Goal: Information Seeking & Learning: Learn about a topic

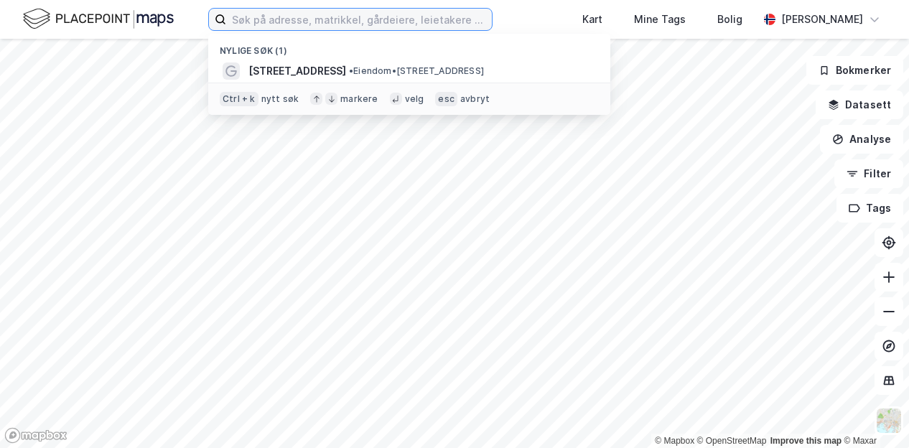
click at [315, 18] on input at bounding box center [359, 20] width 266 height 22
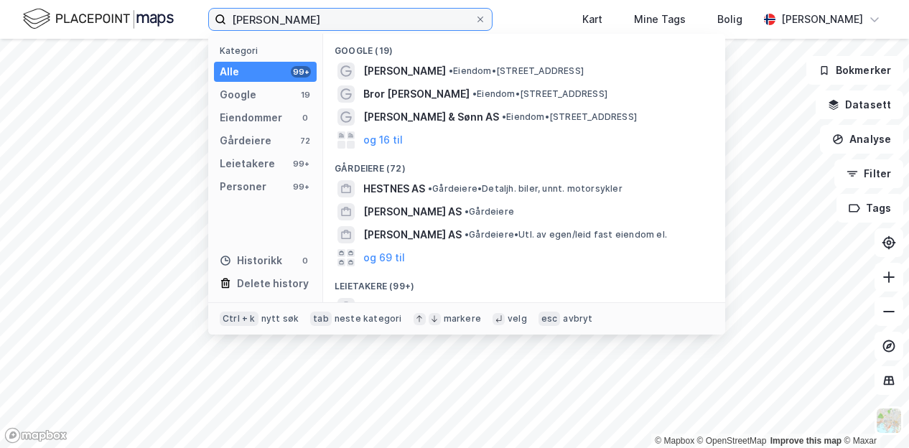
type input "[PERSON_NAME]"
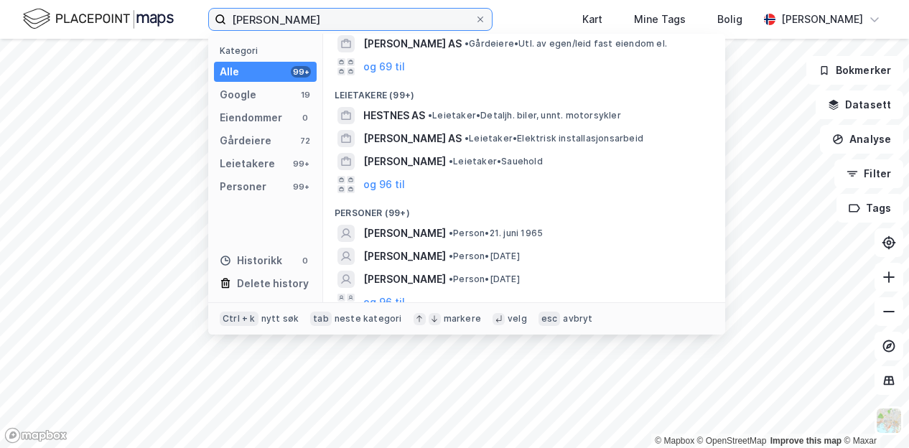
scroll to position [197, 0]
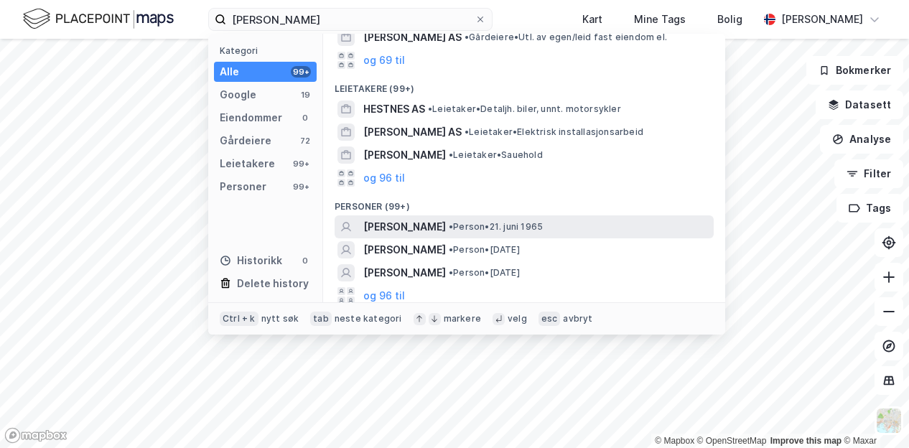
click at [574, 225] on div "BARBRO HESTNES • Person • 21. juni 1965" at bounding box center [536, 226] width 347 height 17
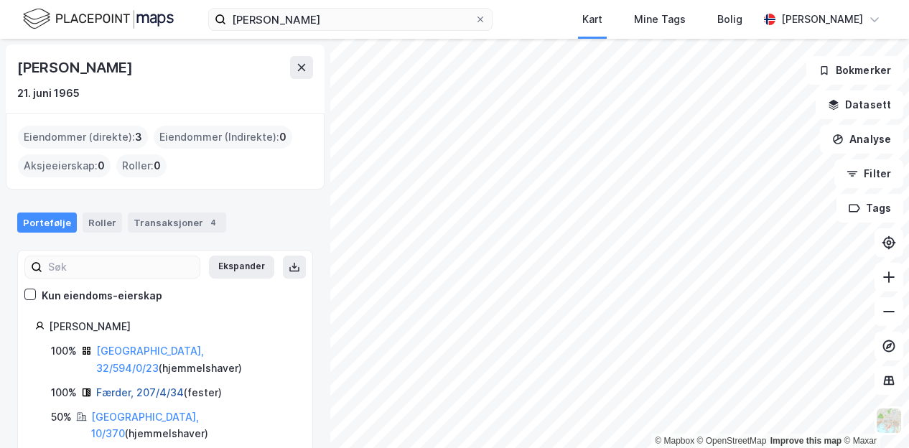
click at [142, 386] on link "Færder, 207/4/34" at bounding box center [140, 392] width 88 height 12
click at [119, 411] on link "[GEOGRAPHIC_DATA], 10/370" at bounding box center [145, 425] width 108 height 29
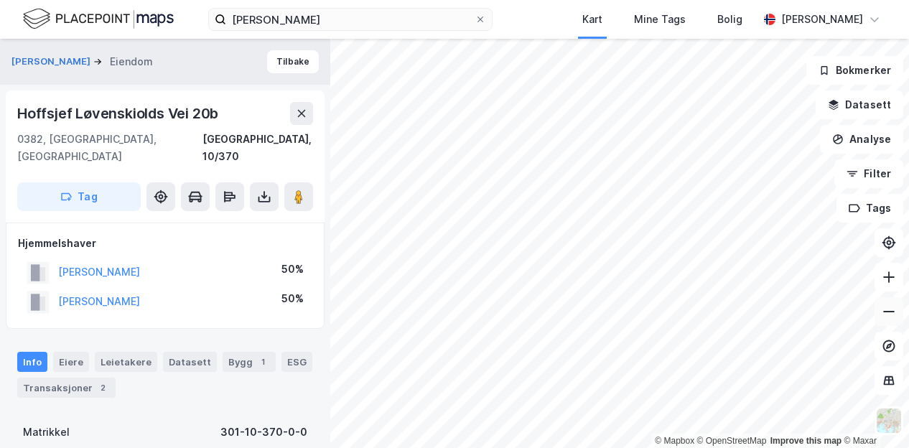
click at [892, 314] on icon at bounding box center [889, 311] width 14 height 14
click at [0, 0] on button "[PERSON_NAME]" at bounding box center [0, 0] width 0 height 0
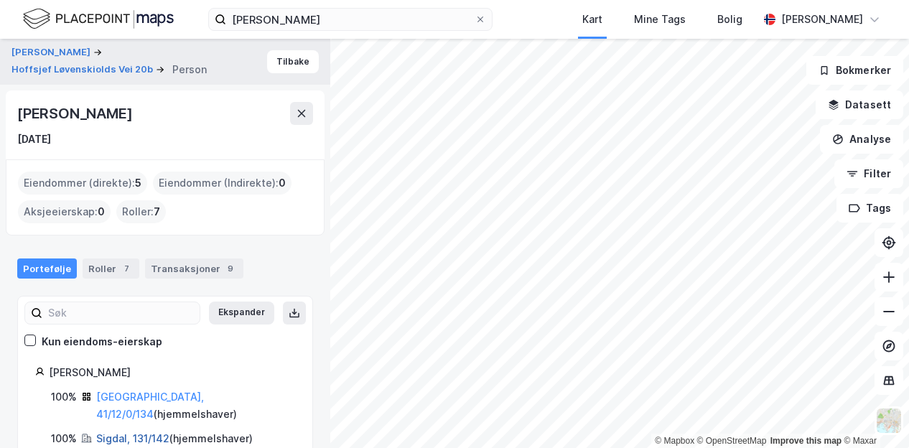
click at [141, 432] on link "Sigdal, 131/142" at bounding box center [132, 438] width 73 height 12
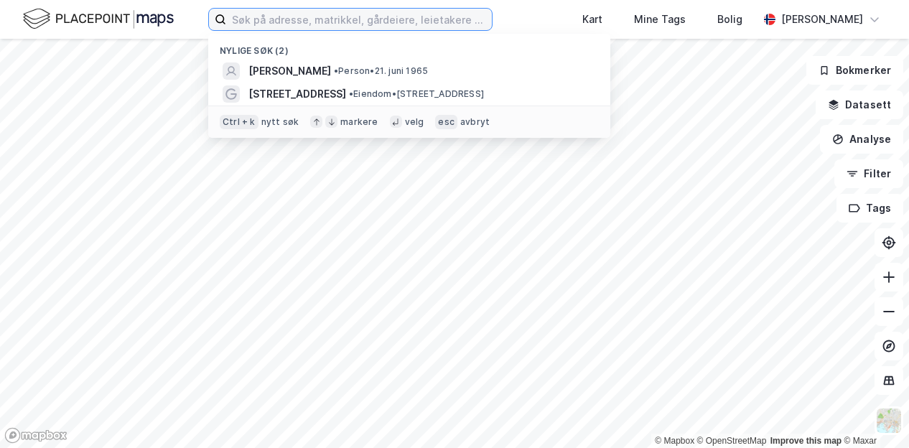
click at [405, 22] on input at bounding box center [359, 20] width 266 height 22
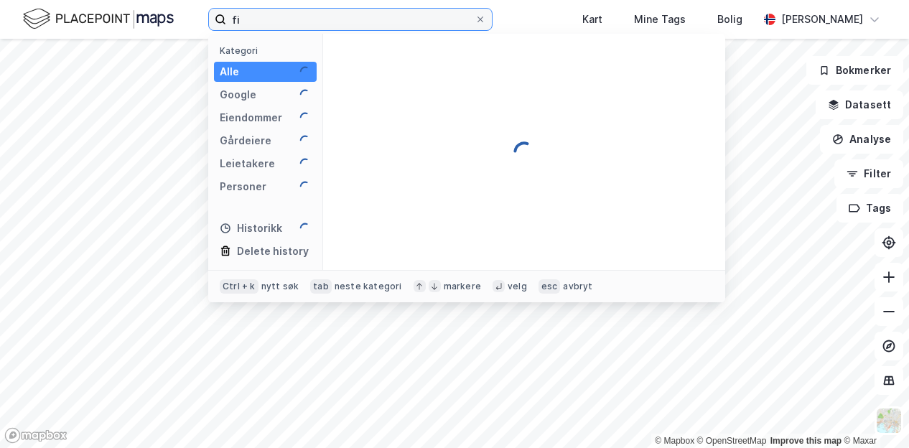
type input "f"
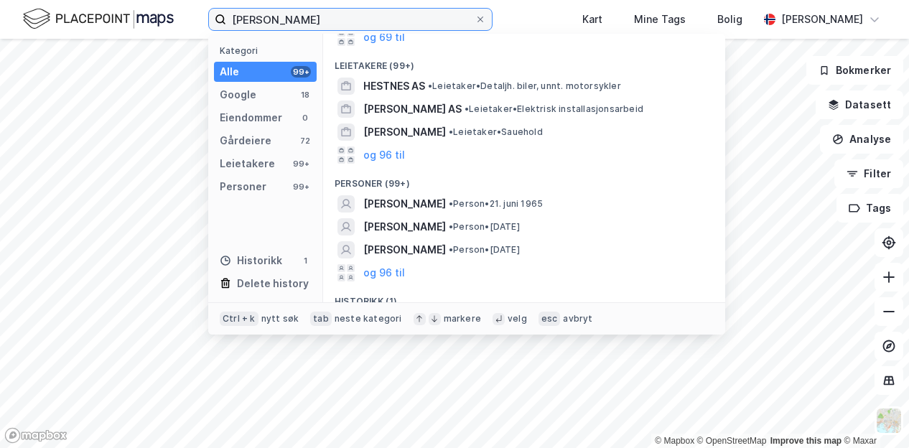
scroll to position [230, 0]
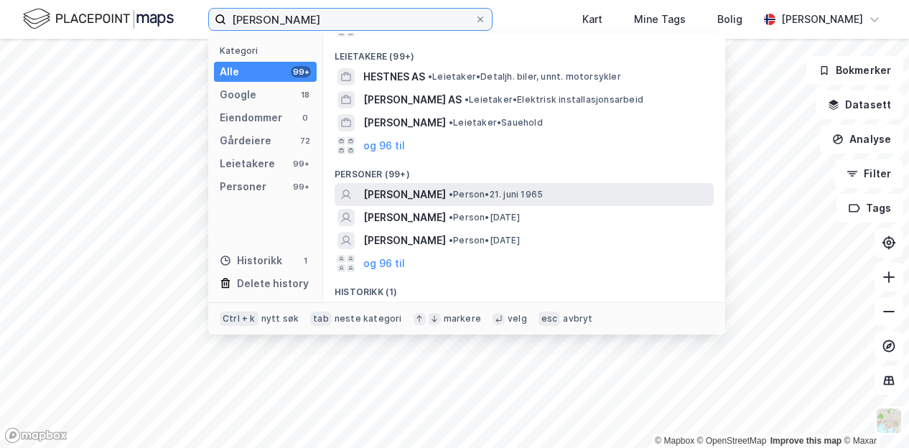
type input "[PERSON_NAME]"
click at [515, 192] on span "• Person • [DATE]" at bounding box center [496, 194] width 94 height 11
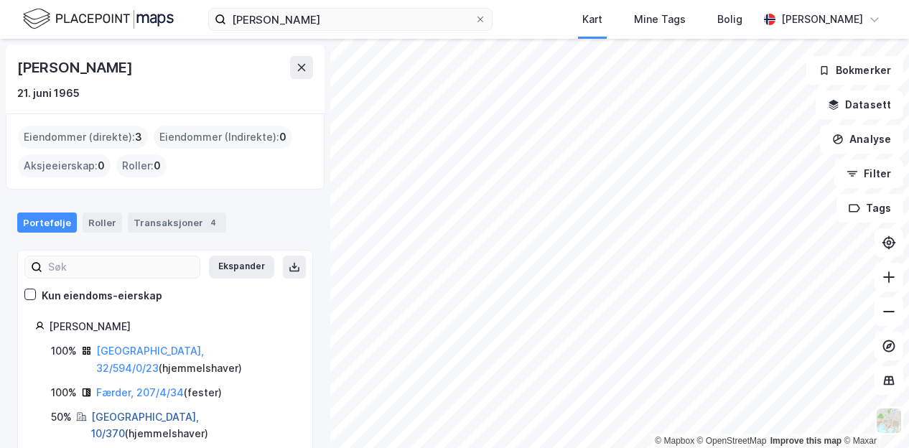
click at [129, 411] on link "[GEOGRAPHIC_DATA], 10/370" at bounding box center [145, 425] width 108 height 29
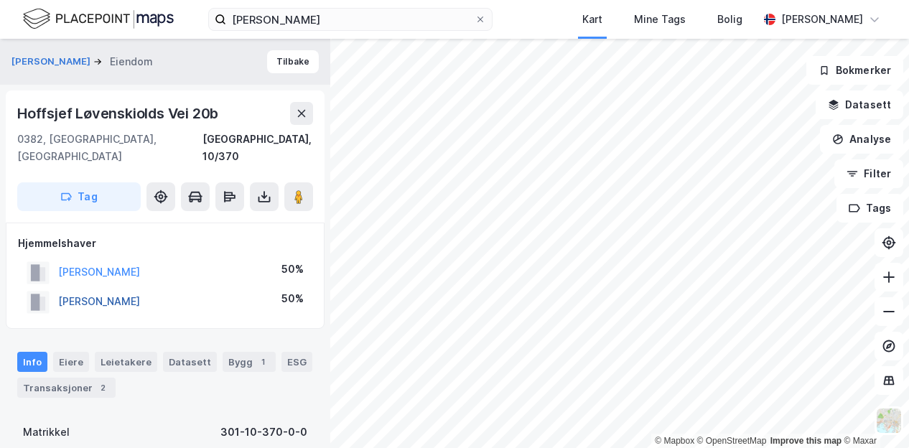
click at [0, 0] on button "[PERSON_NAME]" at bounding box center [0, 0] width 0 height 0
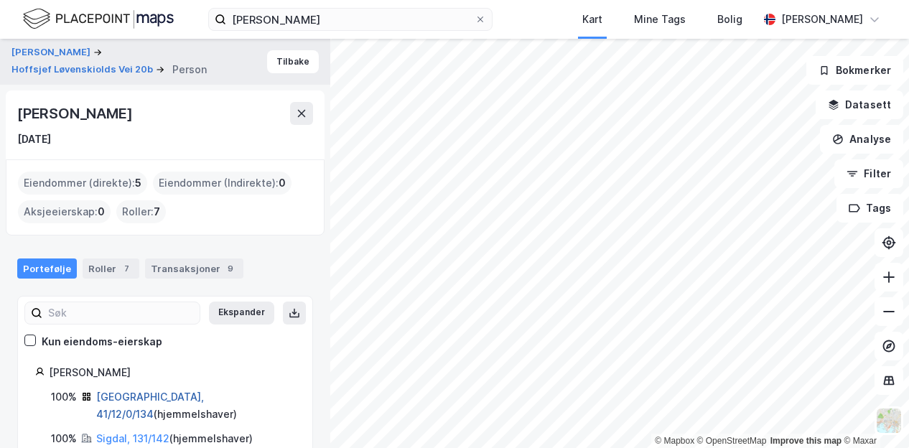
click at [179, 393] on link "[GEOGRAPHIC_DATA], 41/12/0/134" at bounding box center [150, 405] width 108 height 29
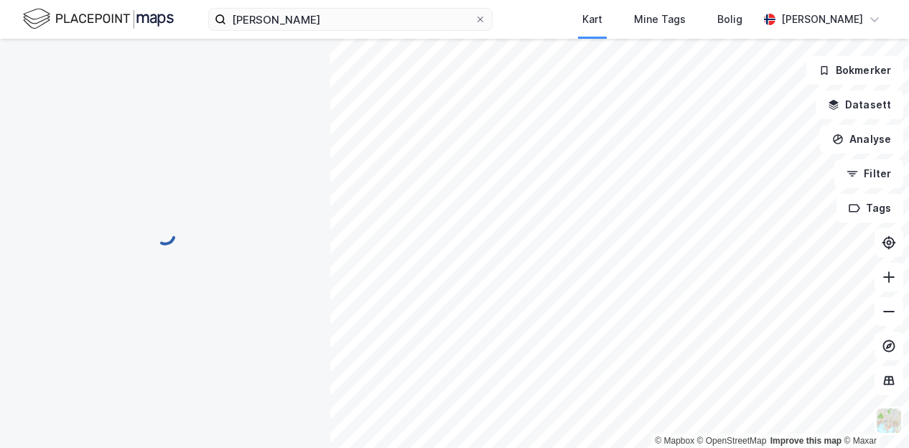
scroll to position [11, 0]
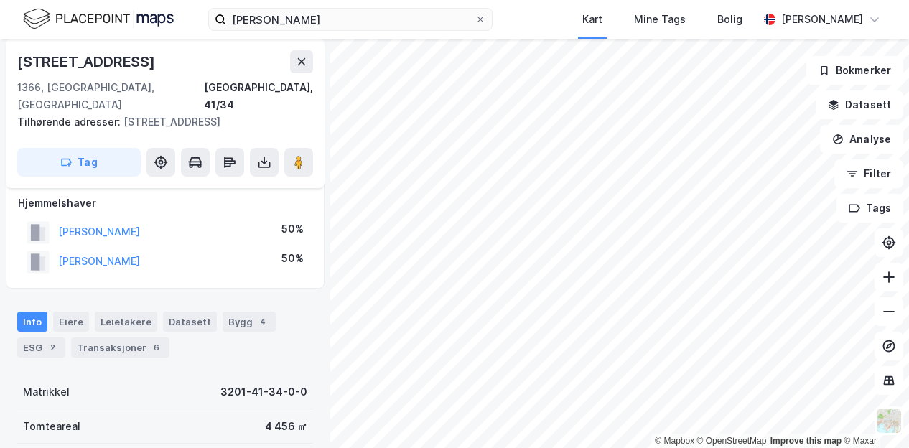
click at [72, 56] on div "[STREET_ADDRESS]" at bounding box center [87, 61] width 141 height 23
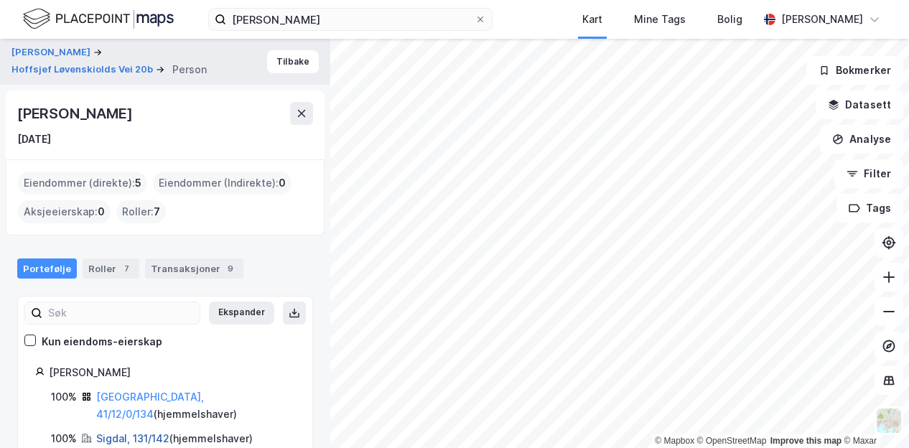
click at [142, 432] on link "Sigdal, 131/142" at bounding box center [132, 438] width 73 height 12
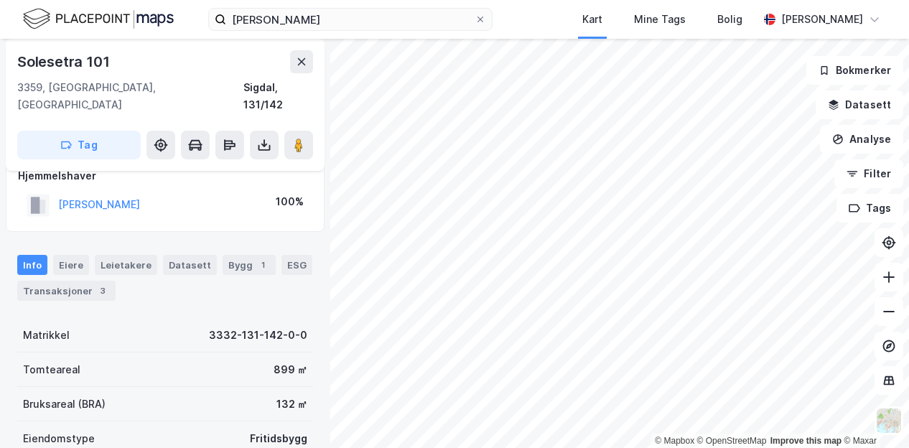
scroll to position [62, 0]
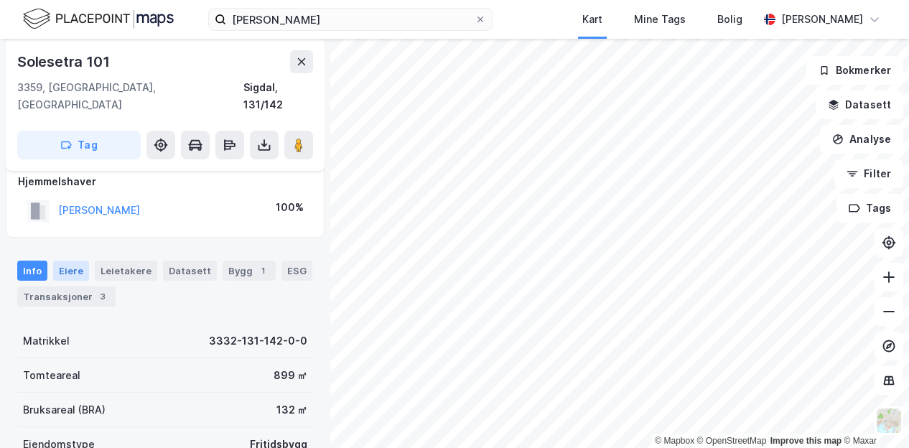
click at [63, 261] on div "Eiere" at bounding box center [71, 271] width 36 height 20
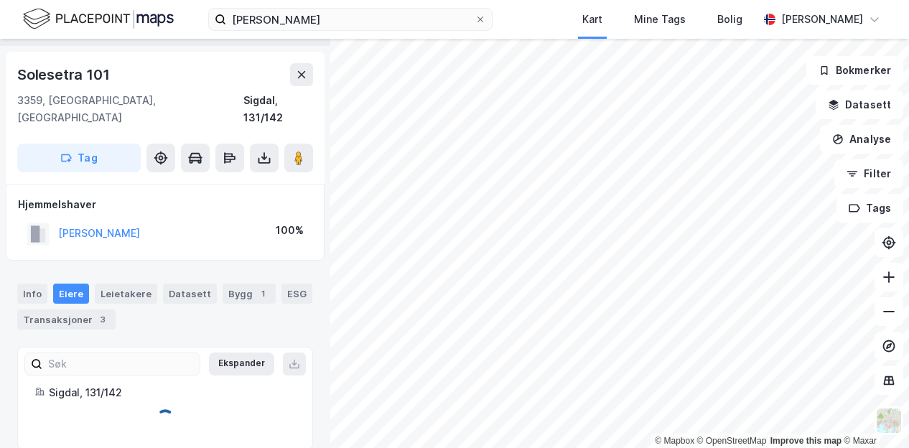
scroll to position [58, 0]
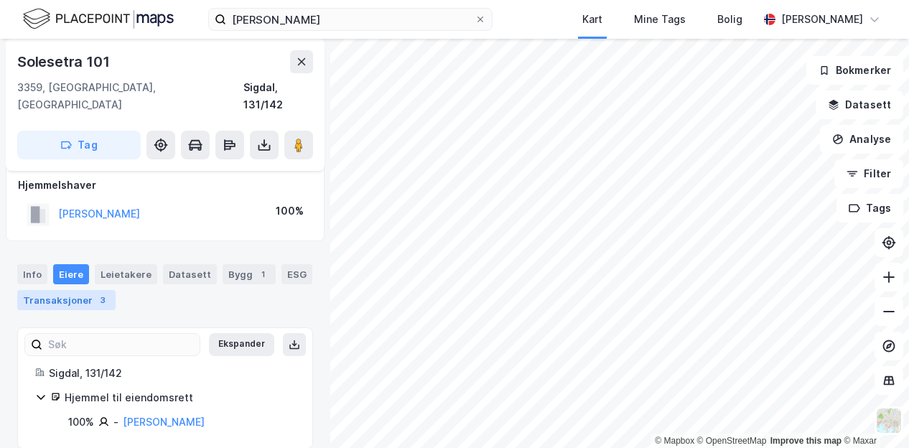
click at [65, 290] on div "Transaksjoner 3" at bounding box center [66, 300] width 98 height 20
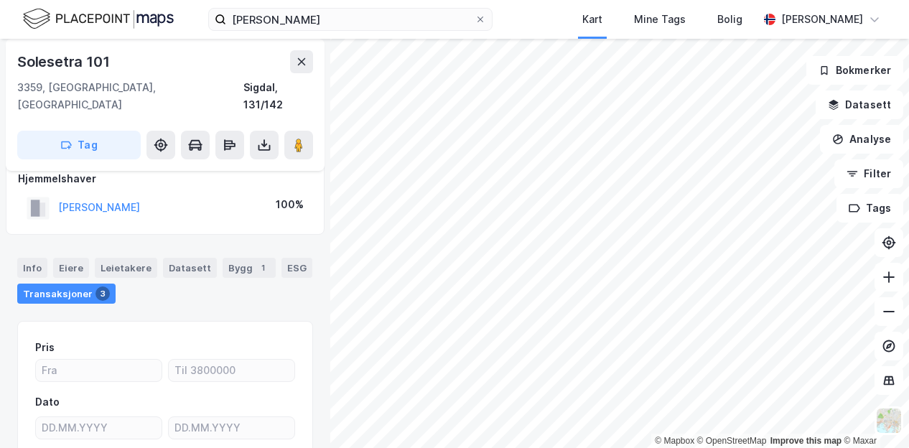
scroll to position [60, 0]
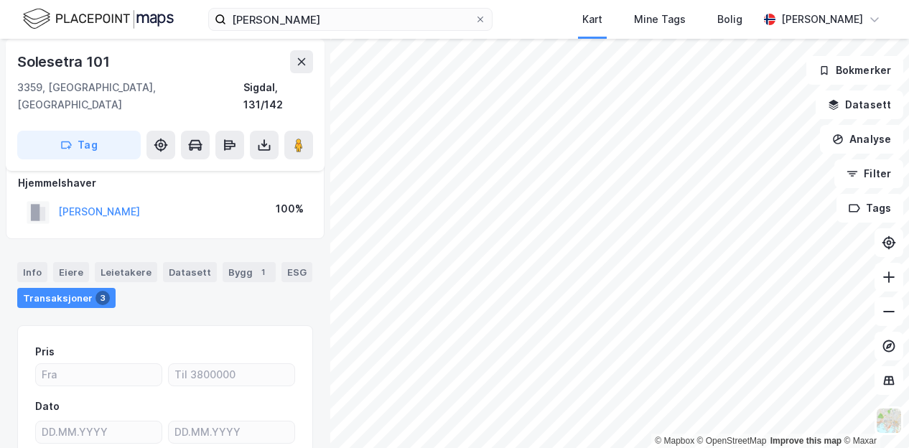
scroll to position [58, 0]
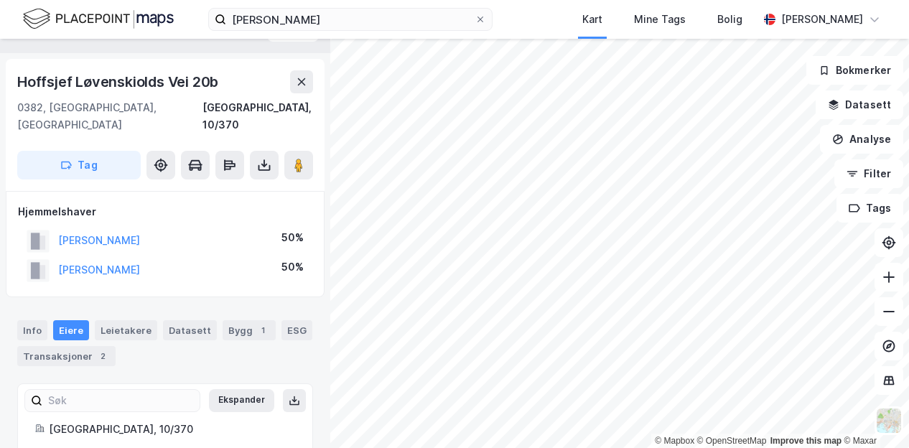
scroll to position [24, 0]
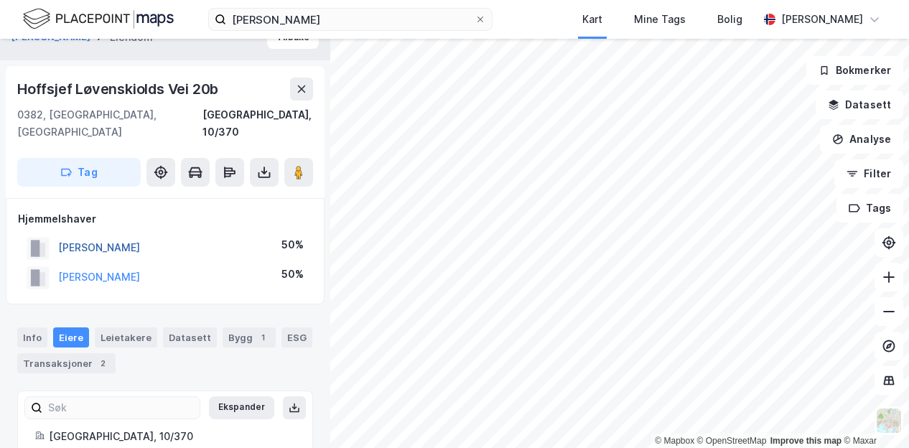
click at [0, 0] on button "[PERSON_NAME]" at bounding box center [0, 0] width 0 height 0
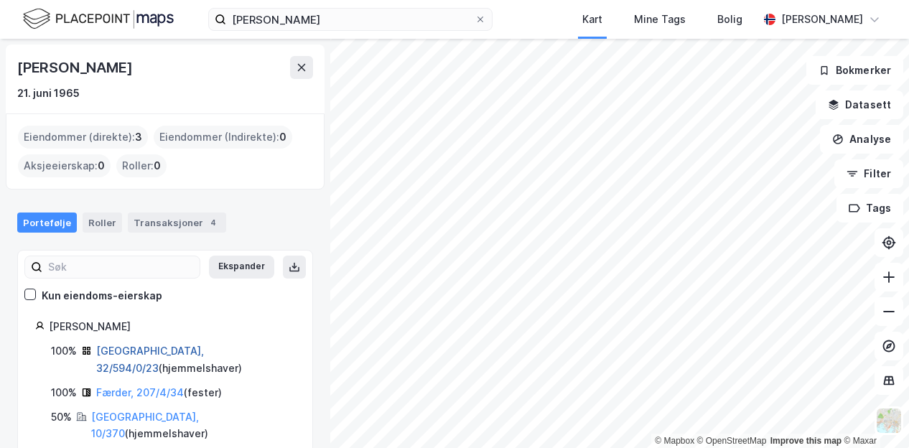
click at [165, 348] on link "[GEOGRAPHIC_DATA], 32/594/0/23" at bounding box center [150, 359] width 108 height 29
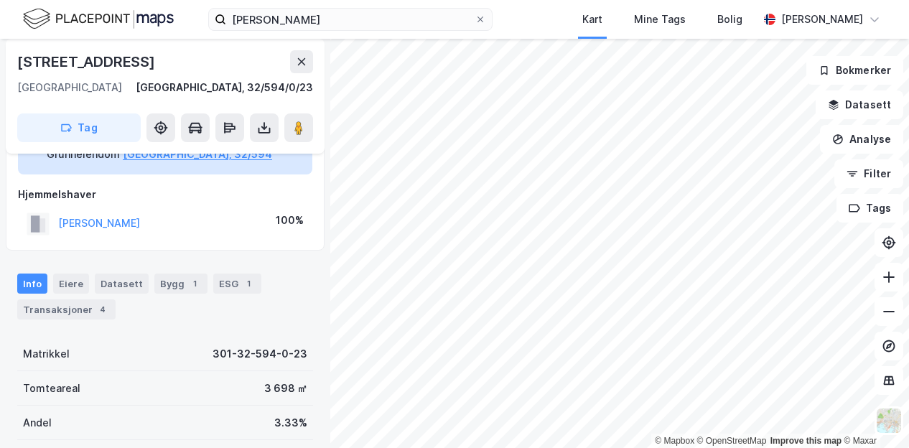
scroll to position [104, 0]
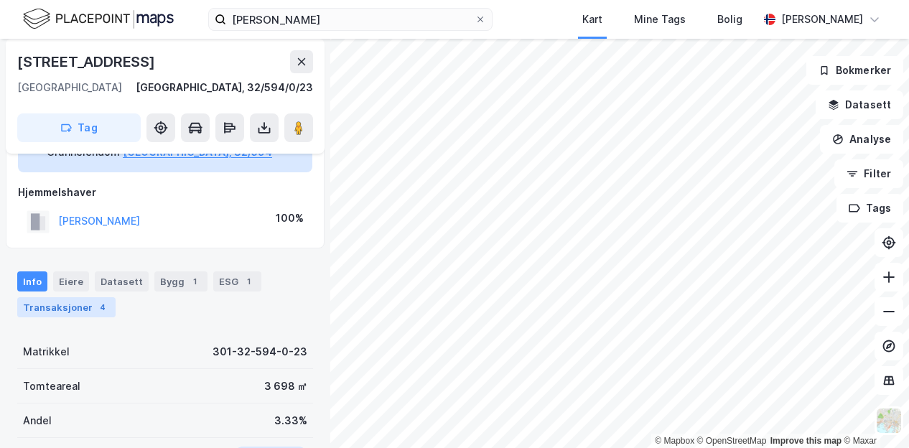
click at [54, 308] on div "Transaksjoner 4" at bounding box center [66, 307] width 98 height 20
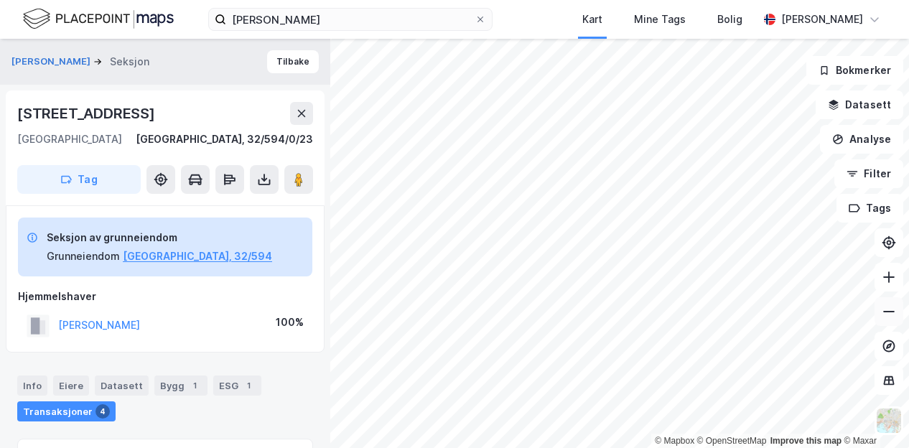
click at [889, 299] on button at bounding box center [888, 311] width 29 height 29
